Goal: Transaction & Acquisition: Purchase product/service

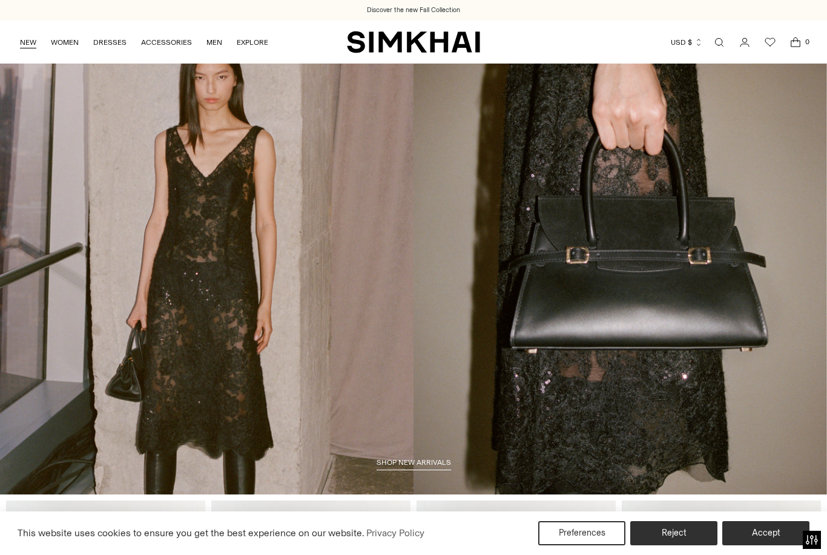
click at [35, 43] on link "NEW" at bounding box center [28, 42] width 16 height 27
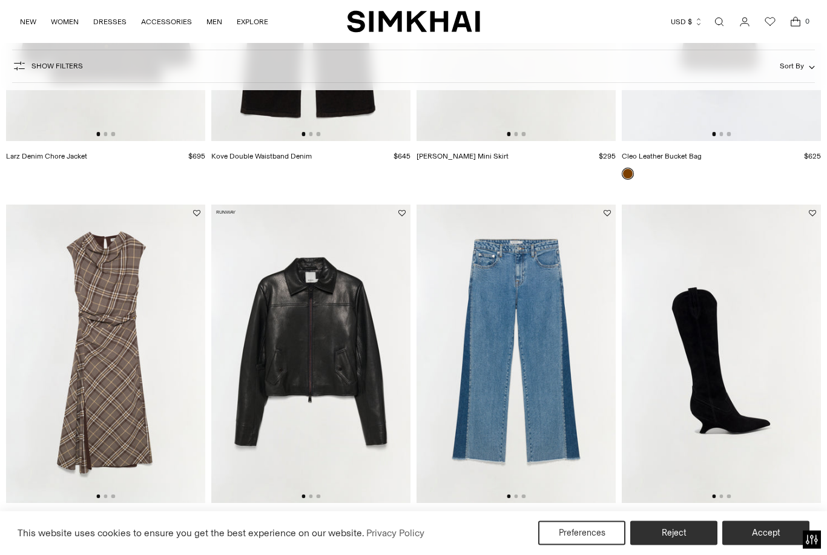
scroll to position [1418, 0]
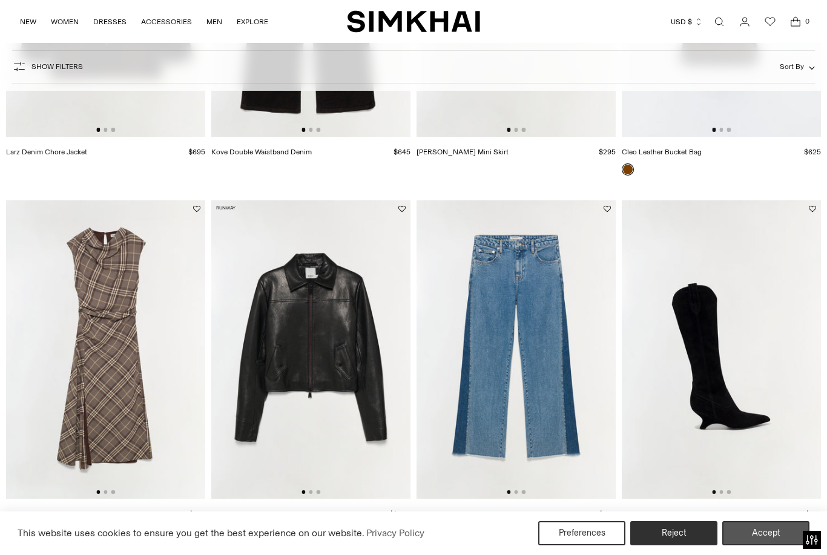
click at [767, 546] on button "Accept" at bounding box center [765, 533] width 87 height 24
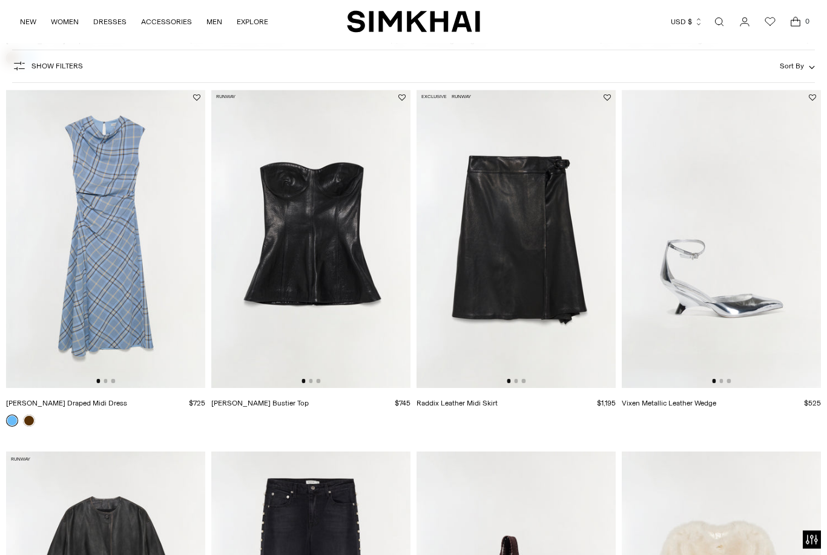
scroll to position [1892, 0]
click at [561, 316] on img at bounding box center [516, 238] width 199 height 299
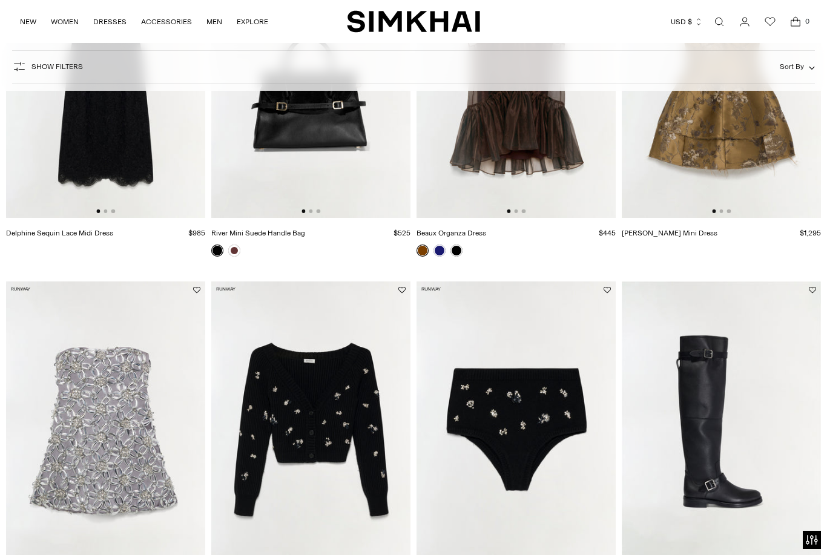
scroll to position [0, 0]
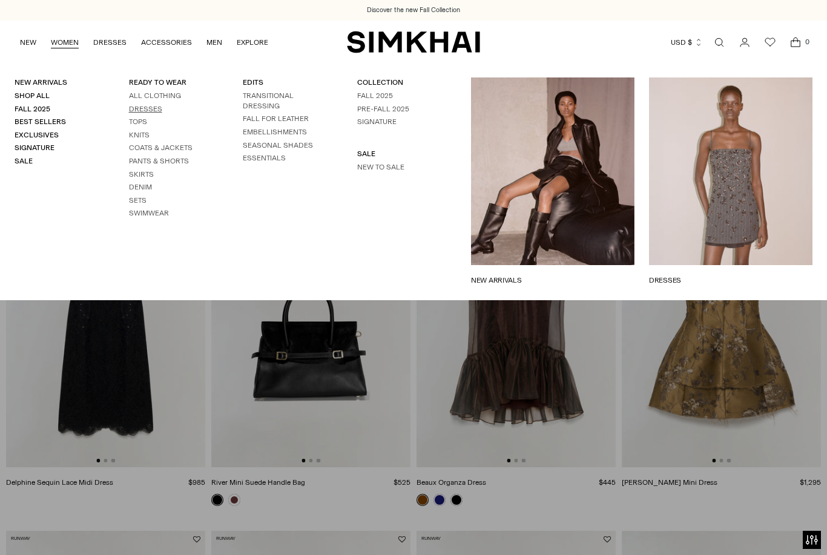
click at [155, 112] on link "Dresses" at bounding box center [145, 109] width 33 height 8
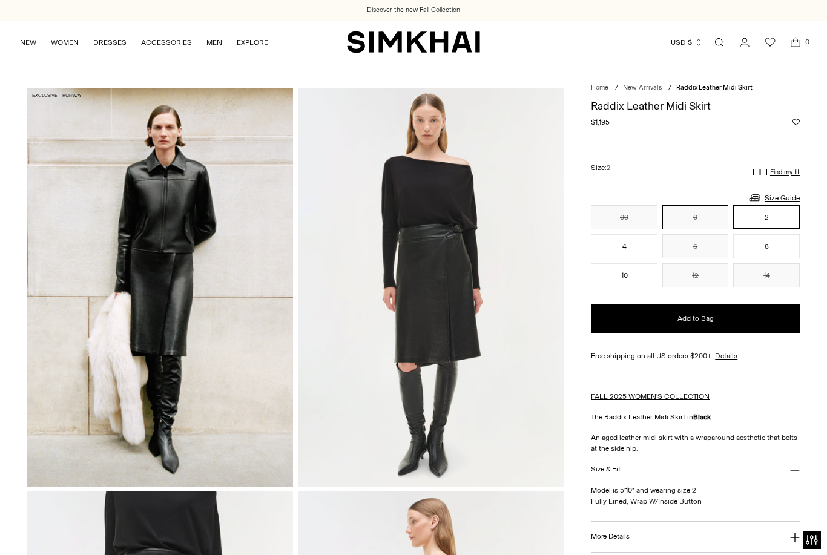
click at [702, 205] on button "0" at bounding box center [695, 217] width 67 height 24
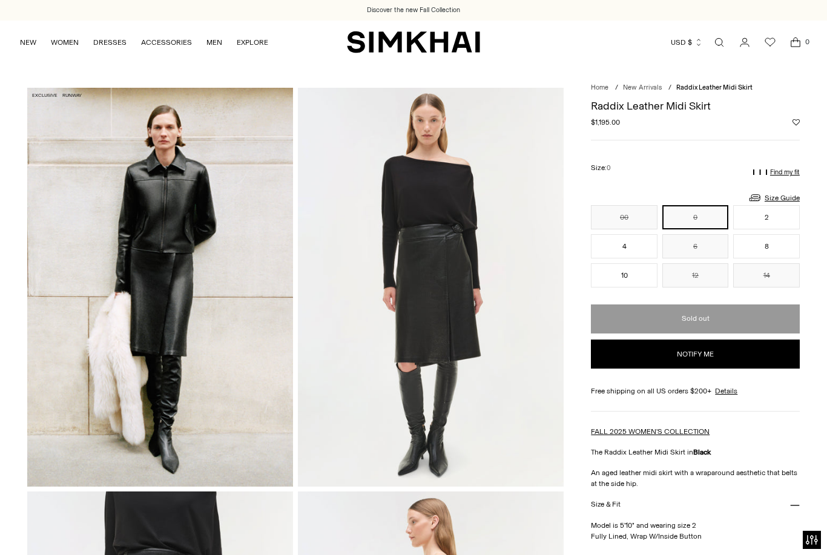
click at [659, 360] on button "Notify me" at bounding box center [695, 354] width 209 height 29
select select "**"
select select "**********"
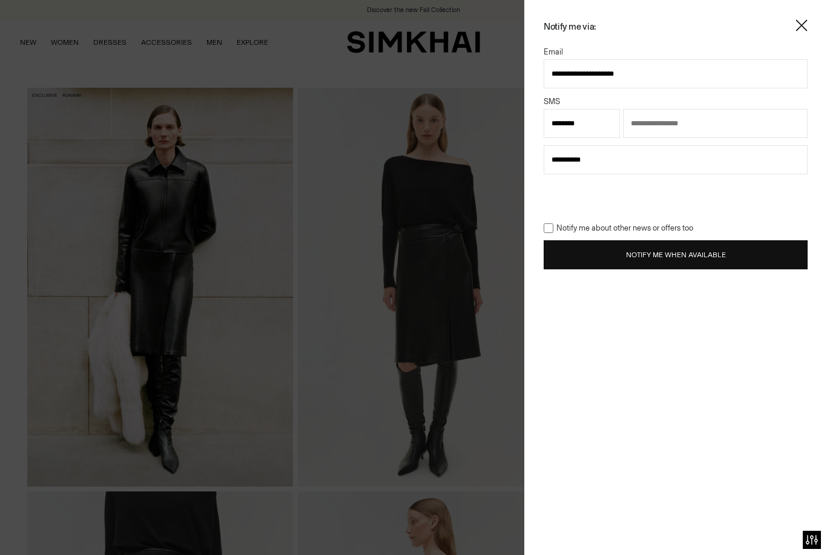
type input "**********"
click at [653, 258] on button "Notify Me When Available" at bounding box center [676, 254] width 264 height 29
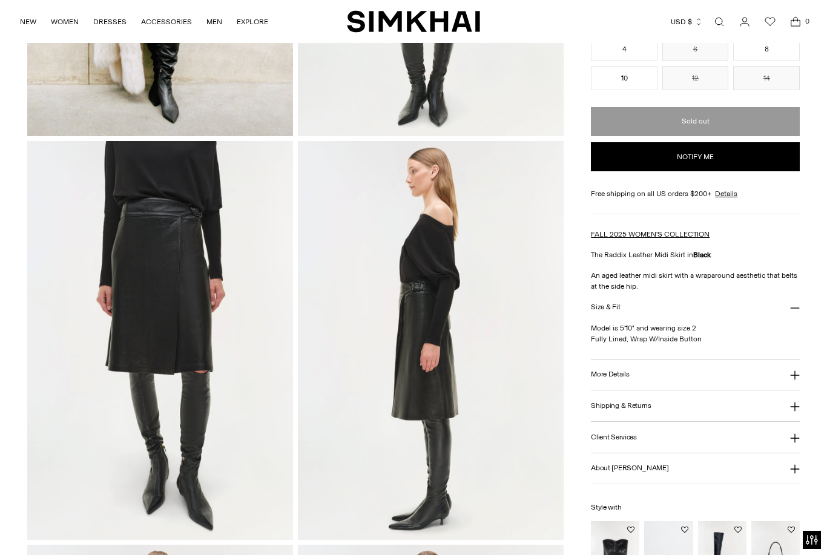
scroll to position [348, 0]
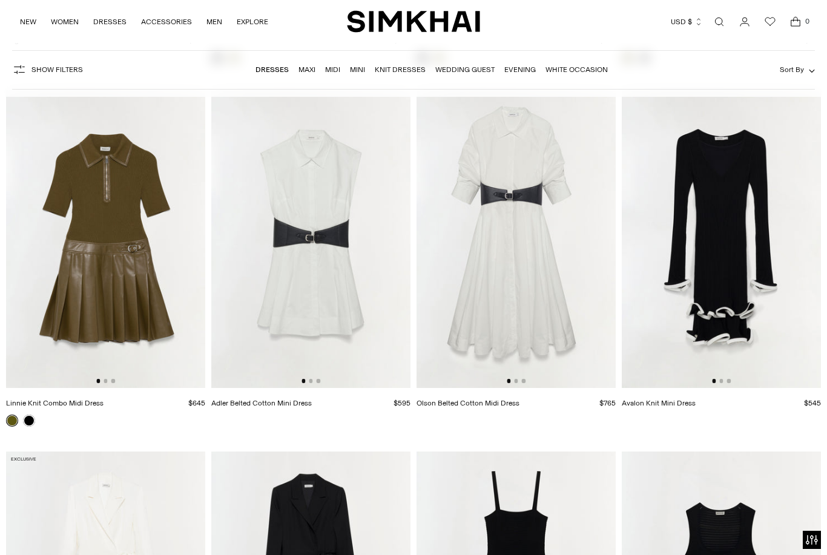
scroll to position [4084, 0]
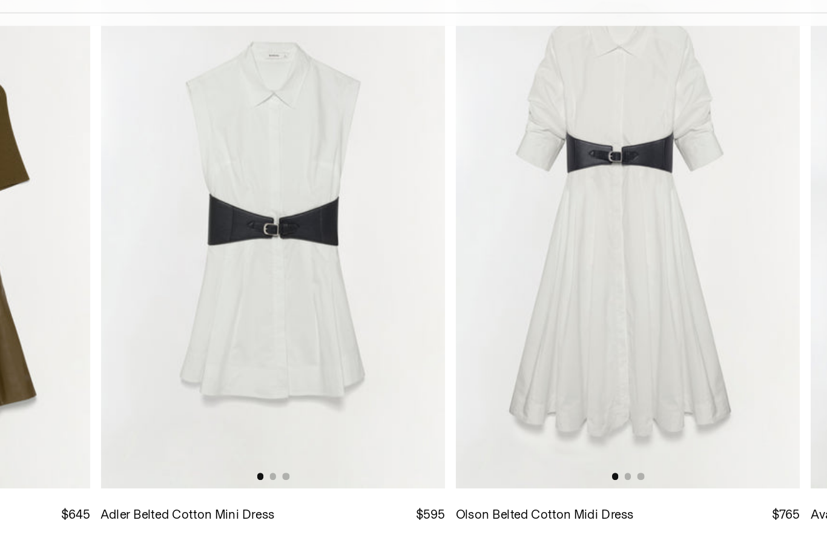
click at [215, 238] on img at bounding box center [310, 214] width 199 height 299
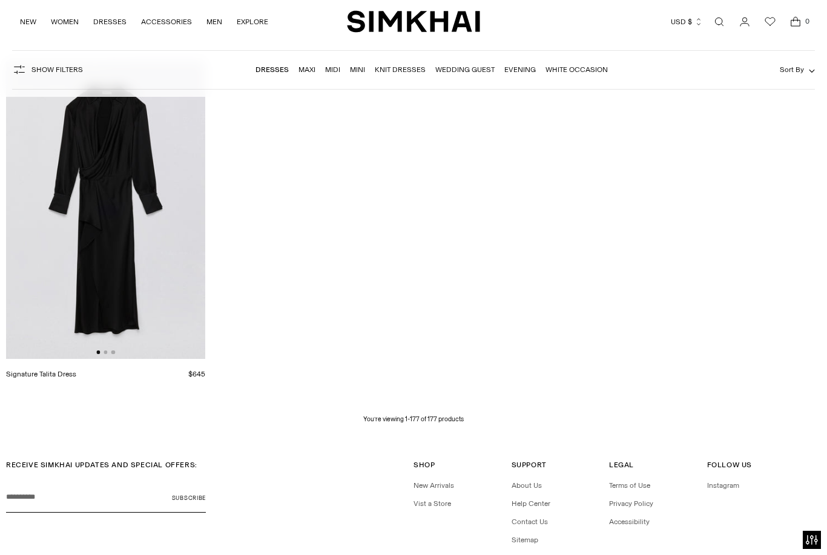
scroll to position [16085, 0]
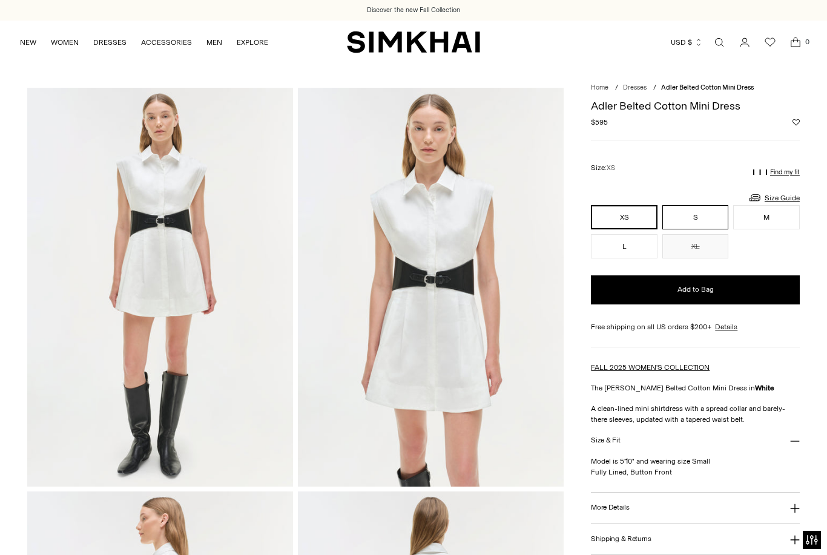
click at [713, 215] on button "S" at bounding box center [695, 217] width 67 height 24
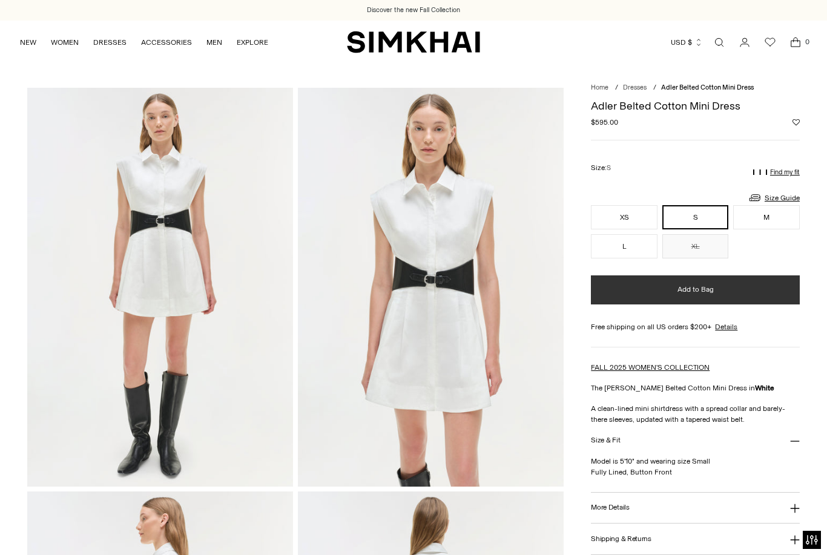
click at [776, 297] on button "Add to Bag" at bounding box center [695, 290] width 209 height 29
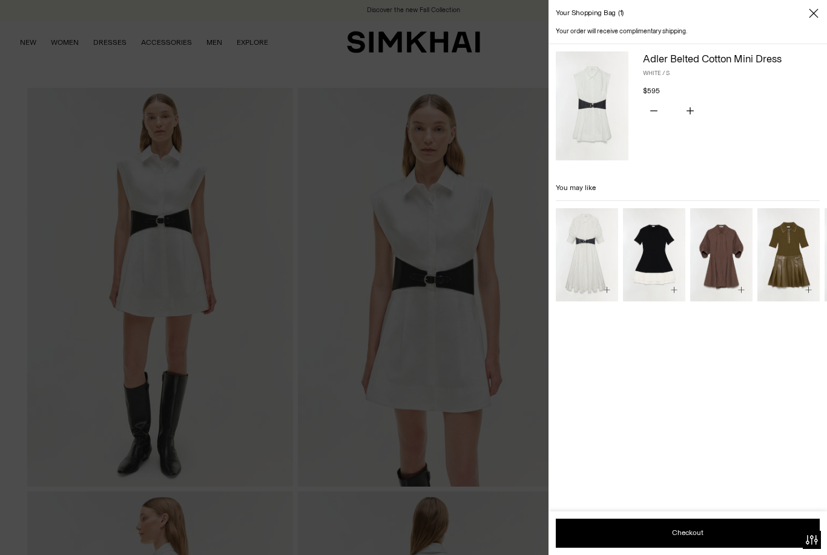
click at [791, 260] on img "Linnie Knit Combo Midi Dress" at bounding box center [789, 255] width 62 height 94
click at [819, 9] on span "Close" at bounding box center [814, 13] width 12 height 12
